Goal: Check status: Check status

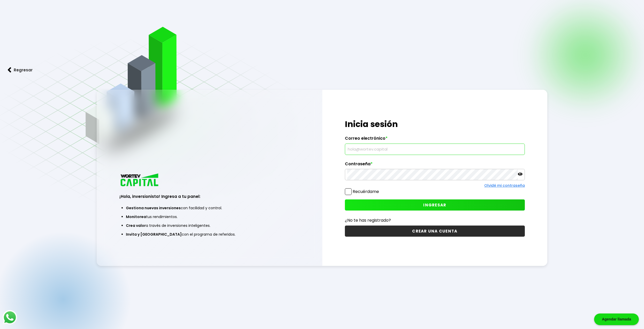
click at [362, 149] on input "text" at bounding box center [435, 149] width 176 height 11
type input "[EMAIL_ADDRESS][DOMAIN_NAME]"
click at [460, 203] on button "INGRESAR" at bounding box center [435, 204] width 180 height 11
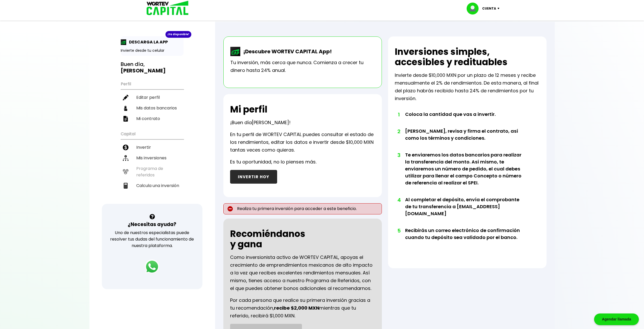
click at [252, 176] on button "INVERTIR HOY" at bounding box center [253, 177] width 47 height 14
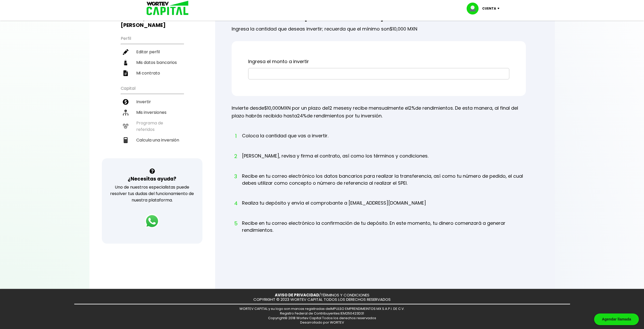
scroll to position [20, 0]
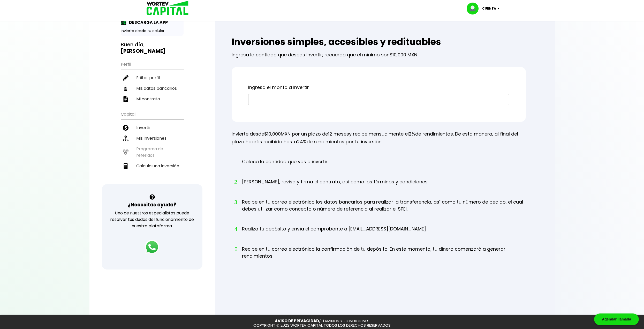
click at [277, 101] on input "text" at bounding box center [379, 99] width 257 height 11
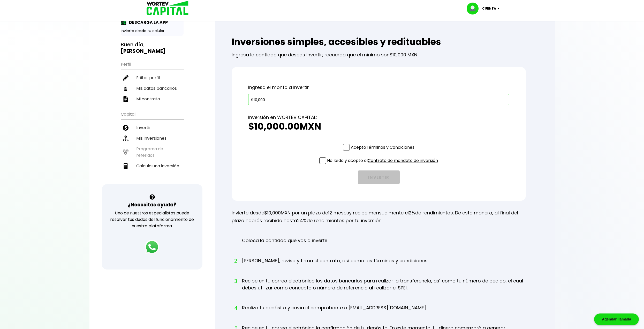
type input "$10,000"
click at [343, 149] on span at bounding box center [346, 147] width 7 height 7
click at [384, 151] on input "Acepto Términos y Condiciones" at bounding box center [384, 151] width 0 height 0
click at [322, 161] on span at bounding box center [322, 160] width 7 height 7
click at [384, 165] on input "He leído y acepto el Contrato de mandato de inversión" at bounding box center [384, 165] width 0 height 0
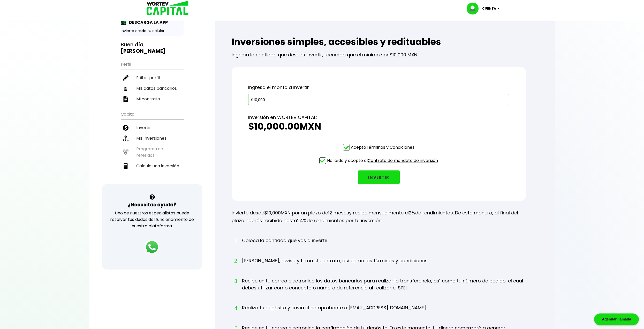
drag, startPoint x: 374, startPoint y: 180, endPoint x: 341, endPoint y: 228, distance: 57.8
click at [352, 226] on div "Inversiones simples, accesibles y redituables Ingresa la cantidad que deseas in…" at bounding box center [385, 206] width 323 height 357
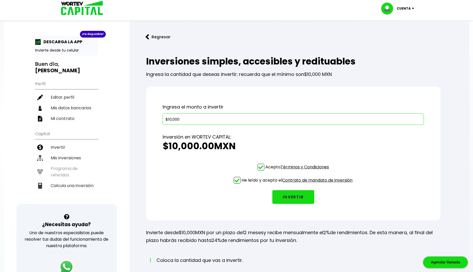
scroll to position [0, 0]
click at [404, 7] on p "Cuenta" at bounding box center [404, 9] width 14 height 8
drag, startPoint x: 197, startPoint y: 123, endPoint x: 167, endPoint y: 123, distance: 30.0
click at [197, 123] on input "$10,000" at bounding box center [293, 119] width 257 height 11
drag, startPoint x: 152, startPoint y: 180, endPoint x: 148, endPoint y: 180, distance: 3.9
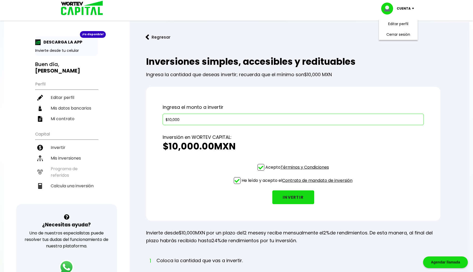
click at [152, 180] on div "Ingresa el monto a invertir $10,000 Inversión en WORTEV CAPITAL: $10,000.00 MXN…" at bounding box center [293, 154] width 294 height 134
click at [94, 154] on li "Mis inversiones" at bounding box center [66, 158] width 63 height 11
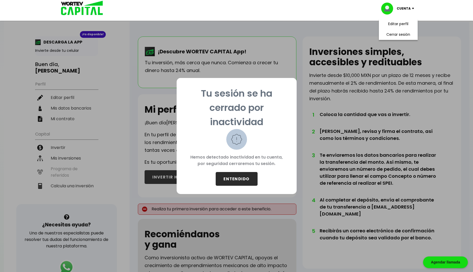
click at [252, 182] on button "ENTENDIDO" at bounding box center [237, 179] width 42 height 14
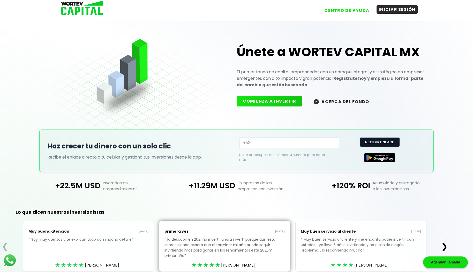
click at [392, 13] on button "INICIAR SESIÓN" at bounding box center [397, 9] width 41 height 9
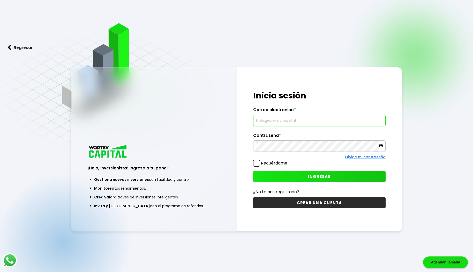
click at [296, 118] on input "text" at bounding box center [320, 120] width 128 height 11
type input "[EMAIL_ADDRESS][DOMAIN_NAME]"
click at [326, 178] on span "INGRESAR" at bounding box center [319, 176] width 23 height 5
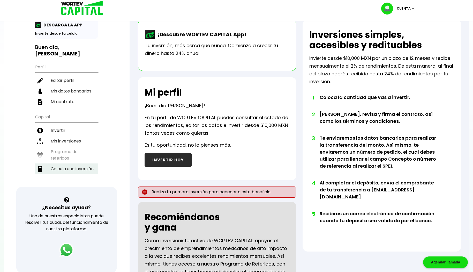
scroll to position [26, 0]
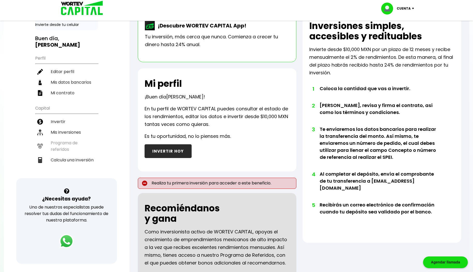
click at [81, 137] on ul "Capital Invertir Mis inversiones Programa de referidos Calcula una inversión" at bounding box center [66, 140] width 63 height 76
click at [79, 133] on li "Mis inversiones" at bounding box center [66, 132] width 63 height 11
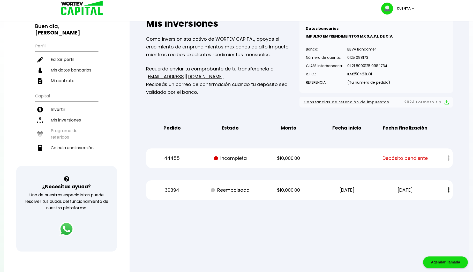
scroll to position [102, 0]
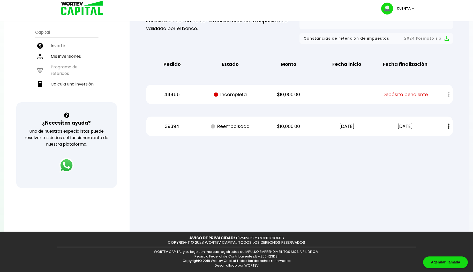
click at [452, 92] on div at bounding box center [444, 94] width 15 height 11
click at [449, 92] on div at bounding box center [444, 94] width 15 height 11
click at [448, 94] on div at bounding box center [444, 94] width 15 height 11
click at [379, 100] on div "44455 Incompleta $10,000.00 Depósito pendiente" at bounding box center [299, 94] width 307 height 19
click at [171, 182] on div at bounding box center [236, 136] width 473 height 272
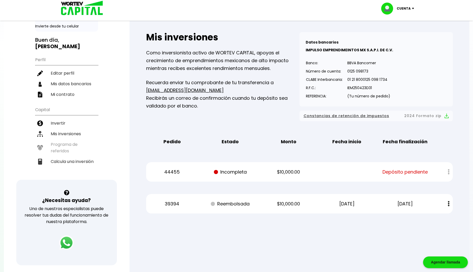
scroll to position [24, 0]
click at [448, 173] on div at bounding box center [444, 171] width 15 height 11
click at [449, 173] on div at bounding box center [444, 171] width 15 height 11
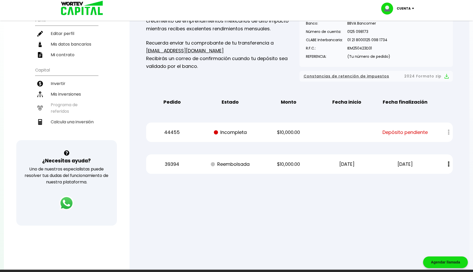
scroll to position [102, 0]
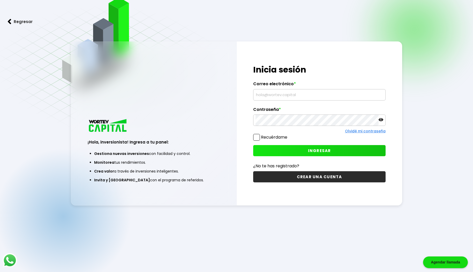
drag, startPoint x: 296, startPoint y: 84, endPoint x: 294, endPoint y: 97, distance: 13.2
click at [296, 85] on label "Correo electrónico *" at bounding box center [319, 85] width 132 height 8
drag, startPoint x: 294, startPoint y: 99, endPoint x: 293, endPoint y: 94, distance: 4.8
click at [293, 98] on input "text" at bounding box center [320, 94] width 128 height 11
click at [293, 99] on input "text" at bounding box center [320, 94] width 128 height 11
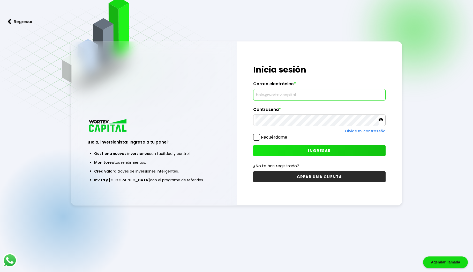
type input "l"
type input "luisfernandomolinay@gmail.com"
click at [301, 149] on button "INGRESAR" at bounding box center [319, 150] width 132 height 11
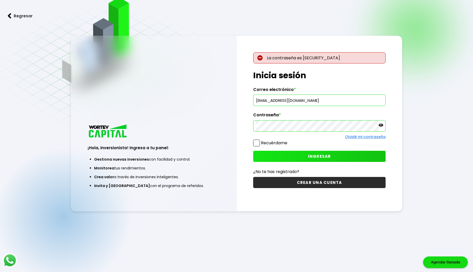
click at [381, 127] on icon at bounding box center [381, 124] width 5 height 3
click at [298, 157] on button "INGRESAR" at bounding box center [319, 156] width 132 height 11
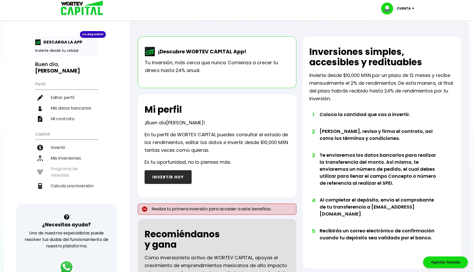
click at [299, 132] on div "¡Descubre WORTEV CAPITAL App! Tu inversión, más cerca que nunca. Comienza a cre…" at bounding box center [300, 190] width 340 height 337
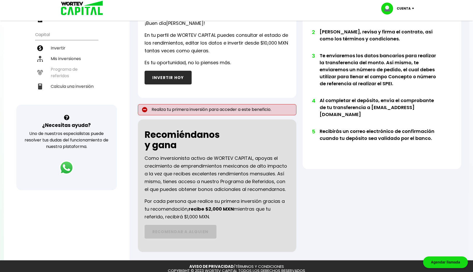
scroll to position [103, 0]
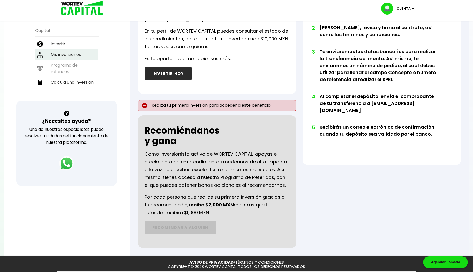
click at [64, 52] on li "Mis inversiones" at bounding box center [66, 54] width 63 height 11
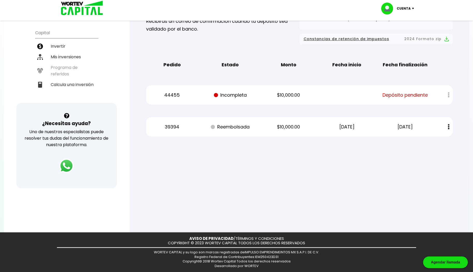
scroll to position [102, 0]
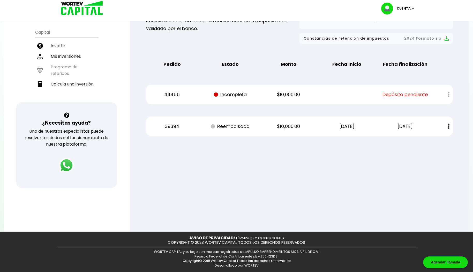
click at [451, 95] on div at bounding box center [444, 94] width 15 height 11
click at [420, 93] on span "Depósito pendiente" at bounding box center [405, 95] width 45 height 8
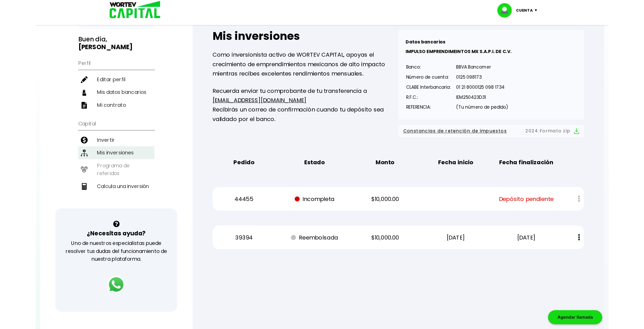
scroll to position [24, 0]
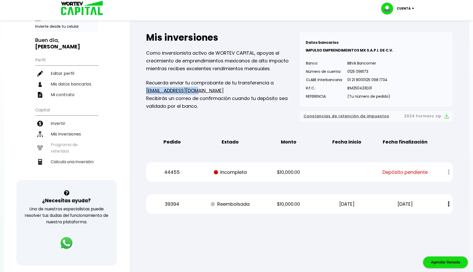
copy link "[EMAIL_ADDRESS][DOMAIN_NAME]"
drag, startPoint x: 194, startPoint y: 90, endPoint x: 144, endPoint y: 93, distance: 49.5
click at [144, 93] on div "Mis inversiones Como inversionista activo de WORTEV CAPITAL, apoyas el crecimie…" at bounding box center [299, 123] width 323 height 198
drag, startPoint x: 338, startPoint y: 183, endPoint x: 331, endPoint y: 182, distance: 7.0
click at [338, 183] on div "Mis inversiones Como inversionista activo de WORTEV CAPITAL, apoyas el crecimie…" at bounding box center [299, 123] width 323 height 198
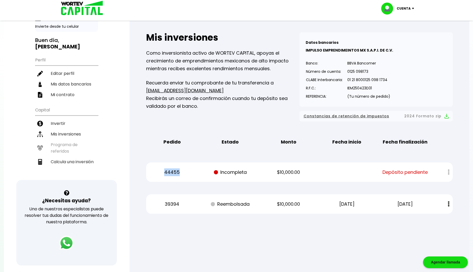
drag, startPoint x: 180, startPoint y: 170, endPoint x: 265, endPoint y: 170, distance: 85.4
click at [160, 173] on p "44455" at bounding box center [171, 172] width 49 height 8
copy p "44455"
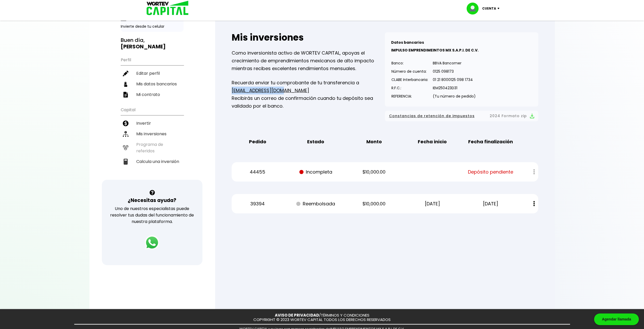
drag, startPoint x: 286, startPoint y: 90, endPoint x: 228, endPoint y: 88, distance: 58.2
click at [228, 88] on div "Mis inversiones Como inversionista activo de WORTEV CAPITAL, apoyas el crecimie…" at bounding box center [385, 123] width 323 height 198
copy link "[EMAIL_ADDRESS][DOMAIN_NAME]"
drag, startPoint x: 536, startPoint y: 295, endPoint x: 531, endPoint y: 294, distance: 5.0
click at [473, 271] on div at bounding box center [322, 164] width 644 height 329
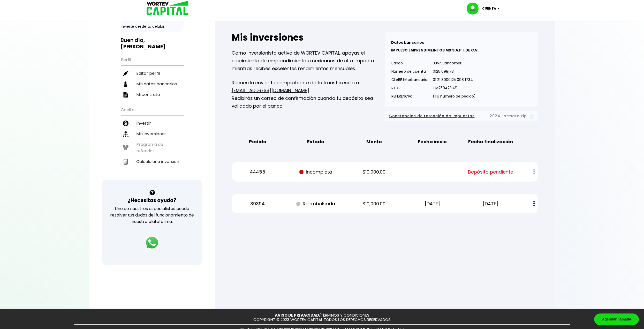
click at [473, 176] on div at bounding box center [530, 171] width 15 height 11
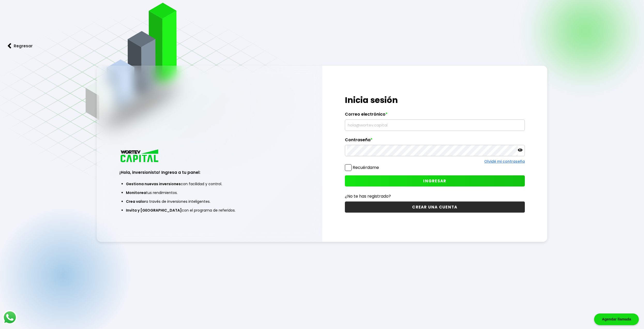
click at [400, 249] on div "Regresar ¡Hola, inversionista! Ingresa a tu panel: Gestiona nuevas inversiones …" at bounding box center [322, 153] width 644 height 355
click at [390, 273] on div "Regresar ¡Hola, inversionista! Ingresa a tu panel: Gestiona nuevas inversiones …" at bounding box center [322, 153] width 644 height 355
